Goal: Complete application form

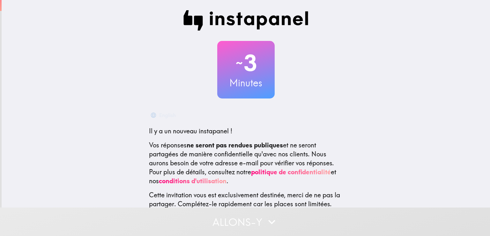
scroll to position [48, 0]
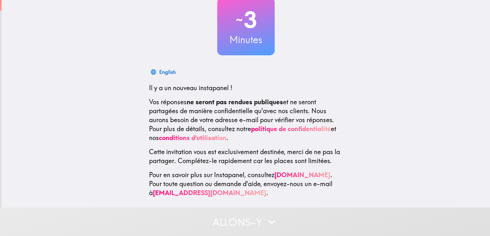
click at [262, 224] on button "Allons-y" at bounding box center [245, 221] width 490 height 28
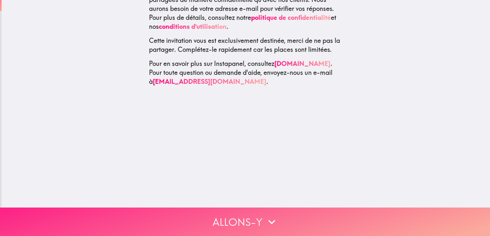
scroll to position [0, 0]
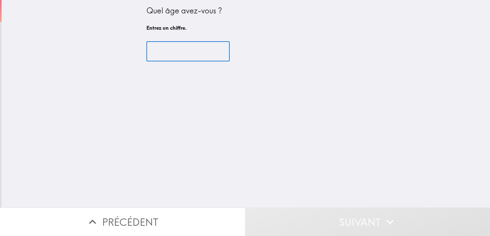
click at [176, 49] on input "number" at bounding box center [188, 52] width 83 height 20
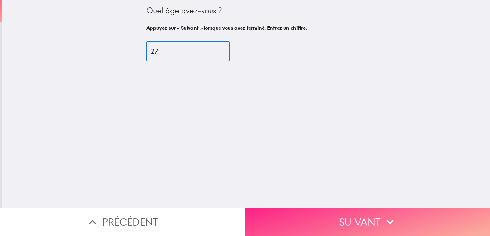
type input "27"
click at [350, 214] on button "Suivant" at bounding box center [367, 221] width 245 height 28
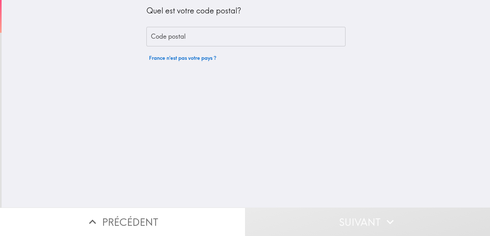
click at [172, 41] on input "Code postal" at bounding box center [246, 37] width 199 height 20
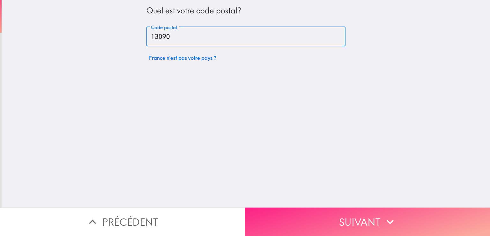
type input "13090"
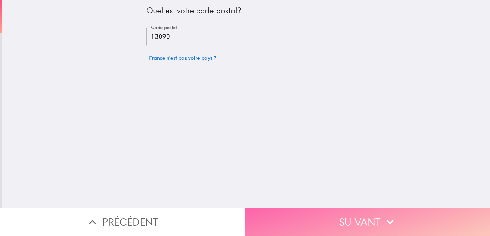
click at [418, 221] on button "Suivant" at bounding box center [367, 221] width 245 height 28
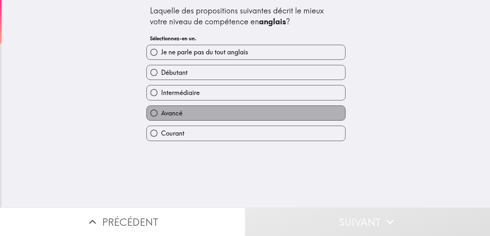
click at [194, 109] on label "Avancé" at bounding box center [246, 113] width 199 height 14
click at [161, 109] on input "Avancé" at bounding box center [154, 113] width 14 height 14
radio input "true"
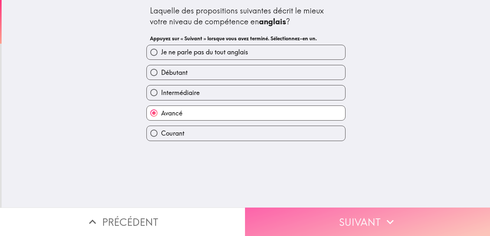
click at [328, 219] on button "Suivant" at bounding box center [367, 221] width 245 height 28
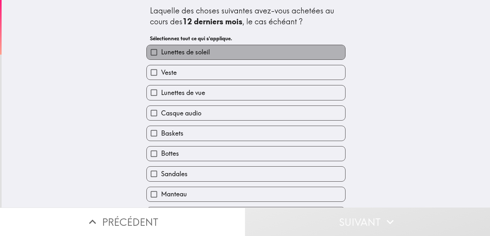
click at [206, 57] on label "Lunettes de soleil" at bounding box center [246, 52] width 199 height 14
click at [161, 57] on input "Lunettes de soleil" at bounding box center [154, 52] width 14 height 14
checkbox input "true"
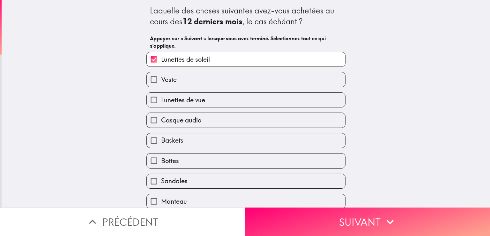
click at [201, 82] on label "Veste" at bounding box center [246, 79] width 199 height 14
click at [161, 82] on input "Veste" at bounding box center [154, 79] width 14 height 14
checkbox input "true"
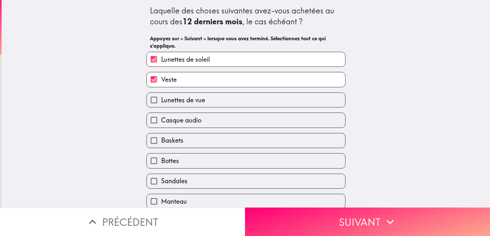
scroll to position [32, 0]
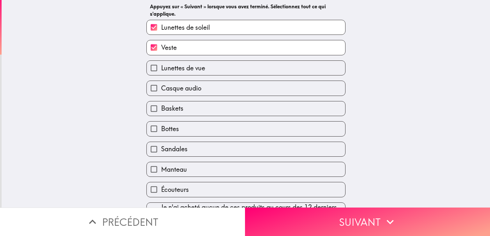
click at [184, 104] on label "Baskets" at bounding box center [246, 108] width 199 height 14
click at [161, 104] on input "Baskets" at bounding box center [154, 108] width 14 height 14
checkbox input "true"
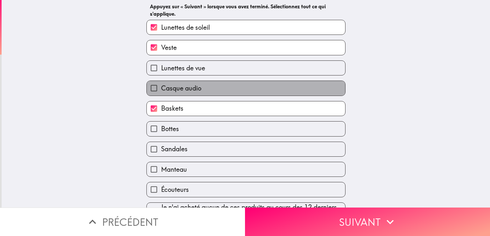
click at [183, 87] on span "Casque audio" at bounding box center [181, 88] width 40 height 9
click at [161, 87] on input "Casque audio" at bounding box center [154, 88] width 14 height 14
checkbox input "true"
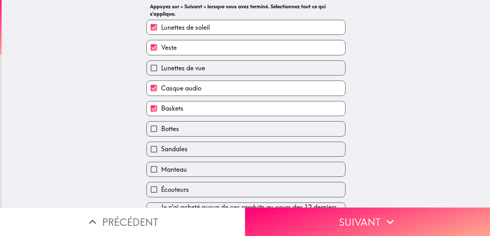
scroll to position [49, 0]
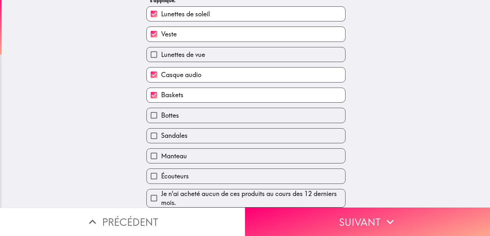
click at [208, 136] on label "Sandales" at bounding box center [246, 135] width 199 height 14
click at [161, 136] on input "Sandales" at bounding box center [154, 135] width 14 height 14
checkbox input "true"
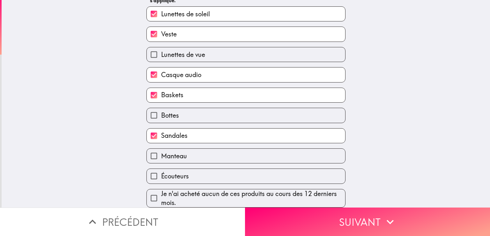
click at [193, 171] on label "Écouteurs" at bounding box center [246, 176] width 199 height 14
click at [161, 171] on input "Écouteurs" at bounding box center [154, 176] width 14 height 14
checkbox input "true"
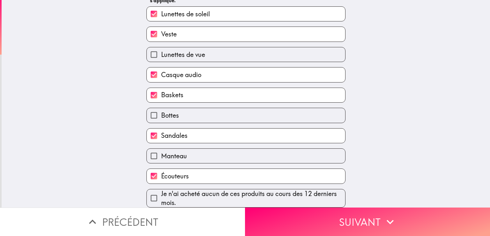
drag, startPoint x: 289, startPoint y: 217, endPoint x: 285, endPoint y: 217, distance: 3.6
click at [286, 217] on button "Suivant" at bounding box center [367, 221] width 245 height 28
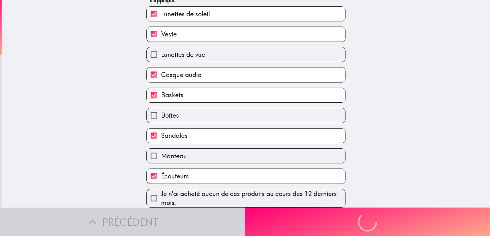
scroll to position [0, 0]
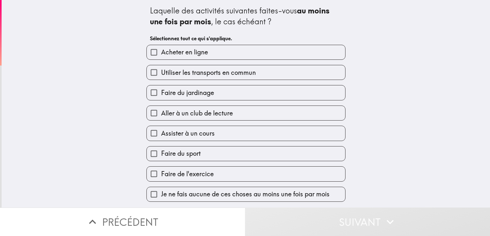
click at [203, 61] on div "Utiliser les transports en commun" at bounding box center [243, 70] width 204 height 20
click at [204, 57] on label "Acheter en ligne" at bounding box center [246, 52] width 199 height 14
click at [161, 57] on input "Acheter en ligne" at bounding box center [154, 52] width 14 height 14
checkbox input "true"
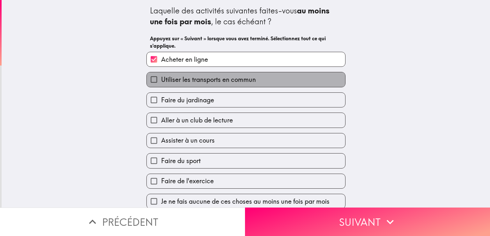
click at [205, 82] on span "Utiliser les transports en commun" at bounding box center [208, 79] width 95 height 9
click at [161, 82] on input "Utiliser les transports en commun" at bounding box center [154, 79] width 14 height 14
checkbox input "true"
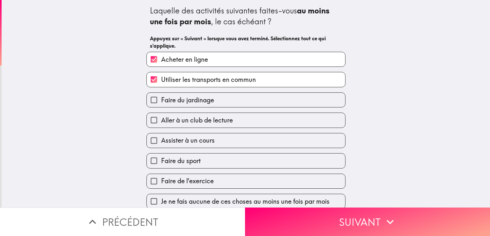
click at [213, 126] on label "Aller à un club de lecture" at bounding box center [246, 120] width 199 height 14
click at [161, 126] on input "Aller à un club de lecture" at bounding box center [154, 120] width 14 height 14
checkbox input "true"
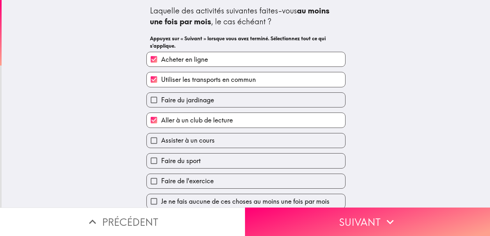
click at [214, 142] on label "Assister à un cours" at bounding box center [246, 140] width 199 height 14
click at [161, 142] on input "Assister à un cours" at bounding box center [154, 140] width 14 height 14
checkbox input "true"
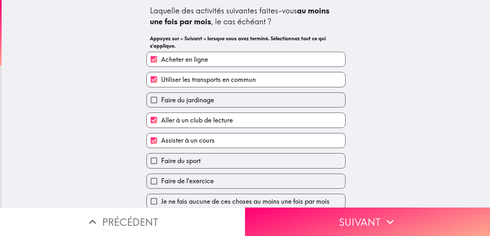
scroll to position [5, 0]
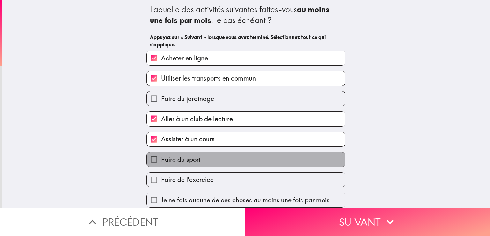
click at [221, 154] on label "Faire du sport" at bounding box center [246, 159] width 199 height 14
click at [161, 154] on input "Faire du sport" at bounding box center [154, 159] width 14 height 14
checkbox input "true"
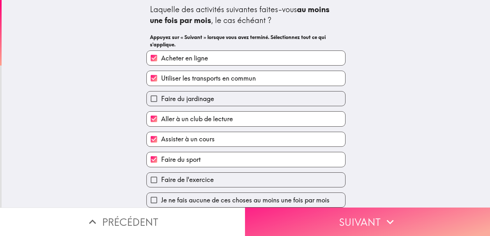
click at [292, 207] on button "Suivant" at bounding box center [367, 221] width 245 height 28
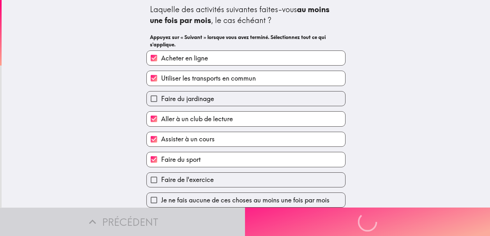
scroll to position [0, 0]
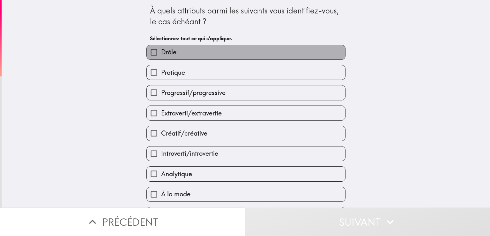
click at [201, 57] on label "Drôle" at bounding box center [246, 52] width 199 height 14
click at [161, 57] on input "Drôle" at bounding box center [154, 52] width 14 height 14
checkbox input "true"
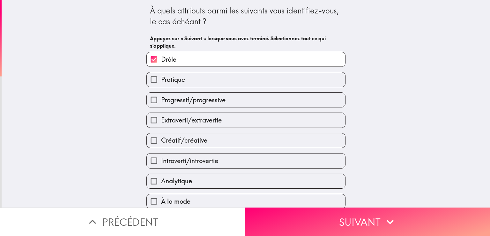
click at [192, 116] on span "Extraverti/extravertie" at bounding box center [191, 120] width 61 height 9
click at [161, 116] on input "Extraverti/extravertie" at bounding box center [154, 120] width 14 height 14
checkbox input "true"
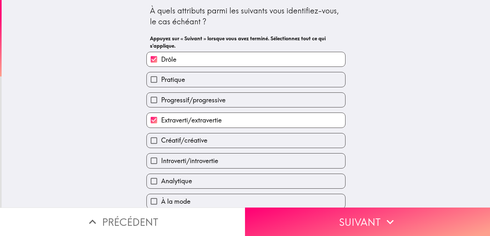
click at [234, 146] on label "Créatif/créative" at bounding box center [246, 140] width 199 height 14
click at [161, 146] on input "Créatif/créative" at bounding box center [154, 140] width 14 height 14
checkbox input "true"
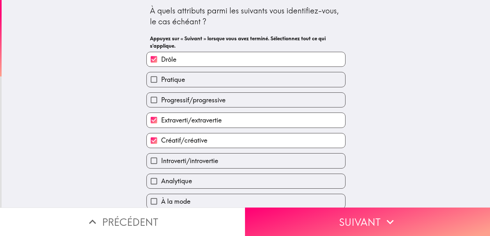
click at [237, 169] on div "Analytique" at bounding box center [243, 178] width 204 height 20
click at [228, 162] on label "Introverti/introvertie" at bounding box center [246, 160] width 199 height 14
click at [161, 162] on input "Introverti/introvertie" at bounding box center [154, 160] width 14 height 14
checkbox input "true"
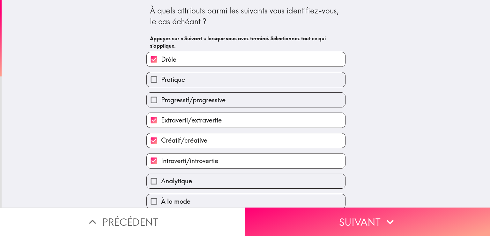
click at [233, 187] on label "Analytique" at bounding box center [246, 181] width 199 height 14
click at [161, 187] on input "Analytique" at bounding box center [154, 181] width 14 height 14
checkbox input "true"
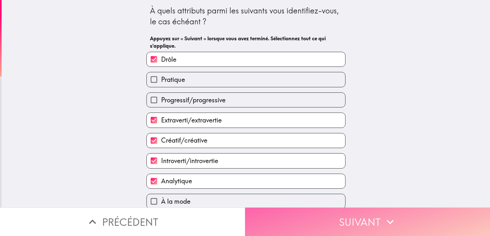
click at [343, 223] on button "Suivant" at bounding box center [367, 221] width 245 height 28
